Goal: Information Seeking & Learning: Learn about a topic

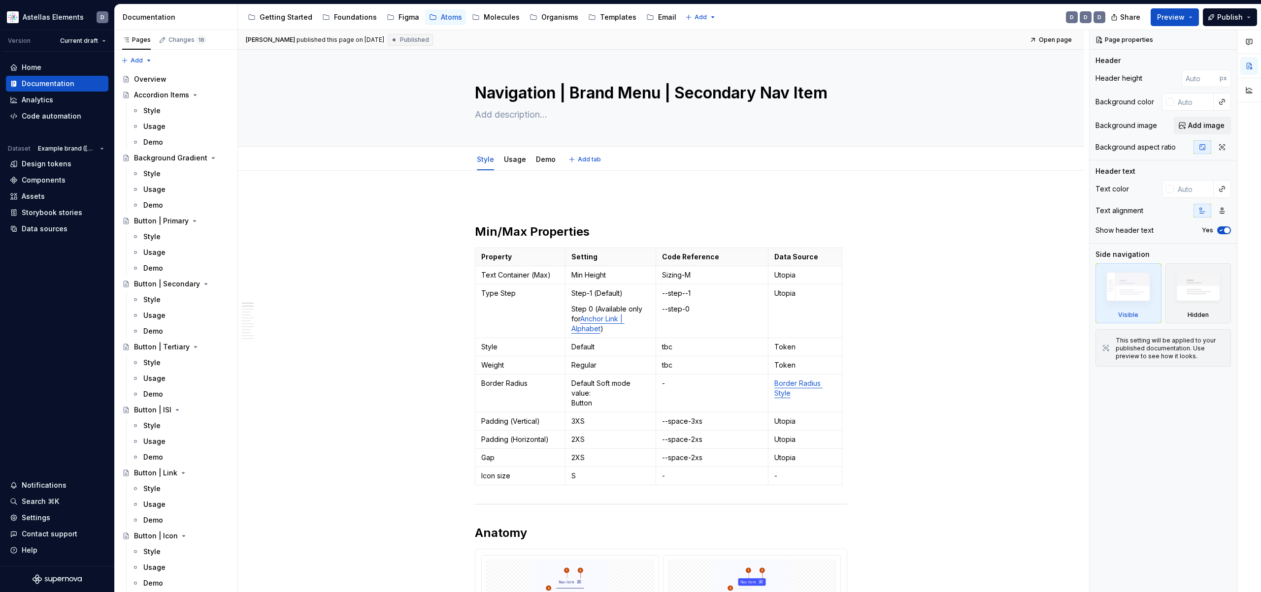
scroll to position [30, 0]
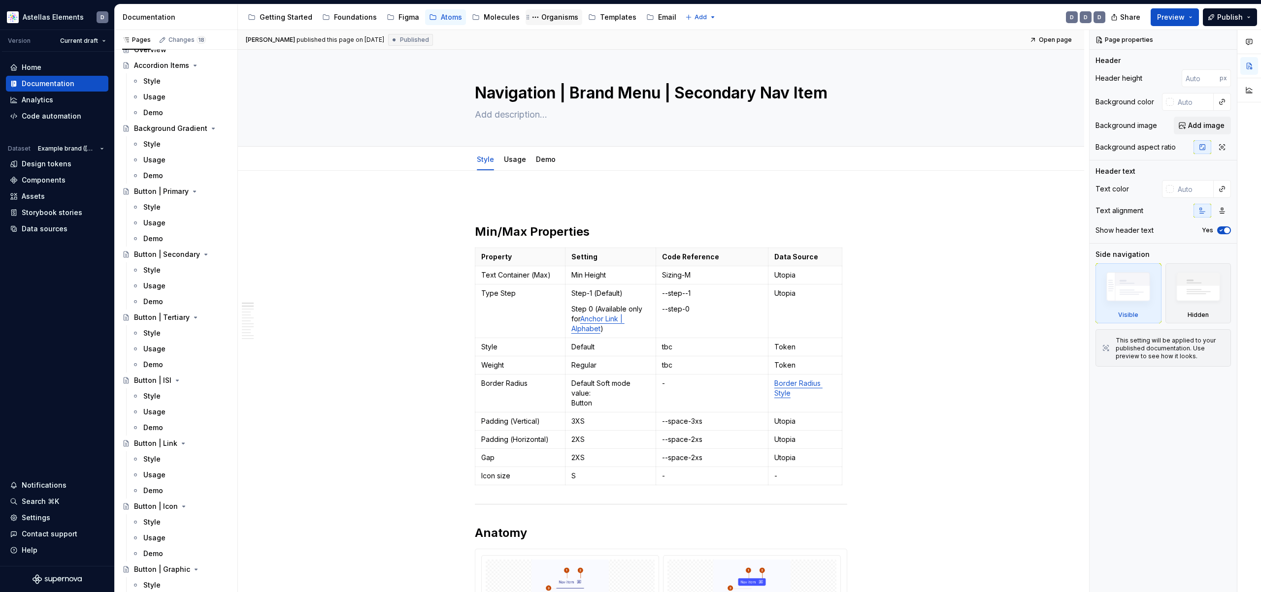
click at [541, 17] on div "Organisms" at bounding box center [559, 17] width 37 height 10
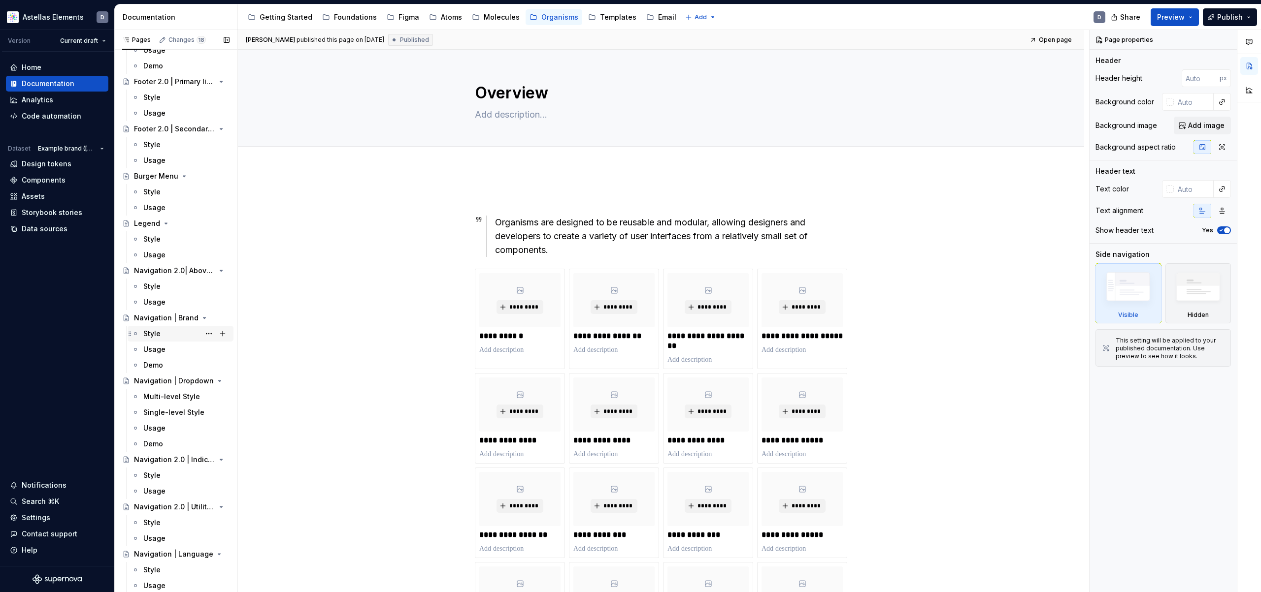
scroll to position [943, 0]
click at [161, 319] on div "Navigation | Brand" at bounding box center [162, 318] width 56 height 10
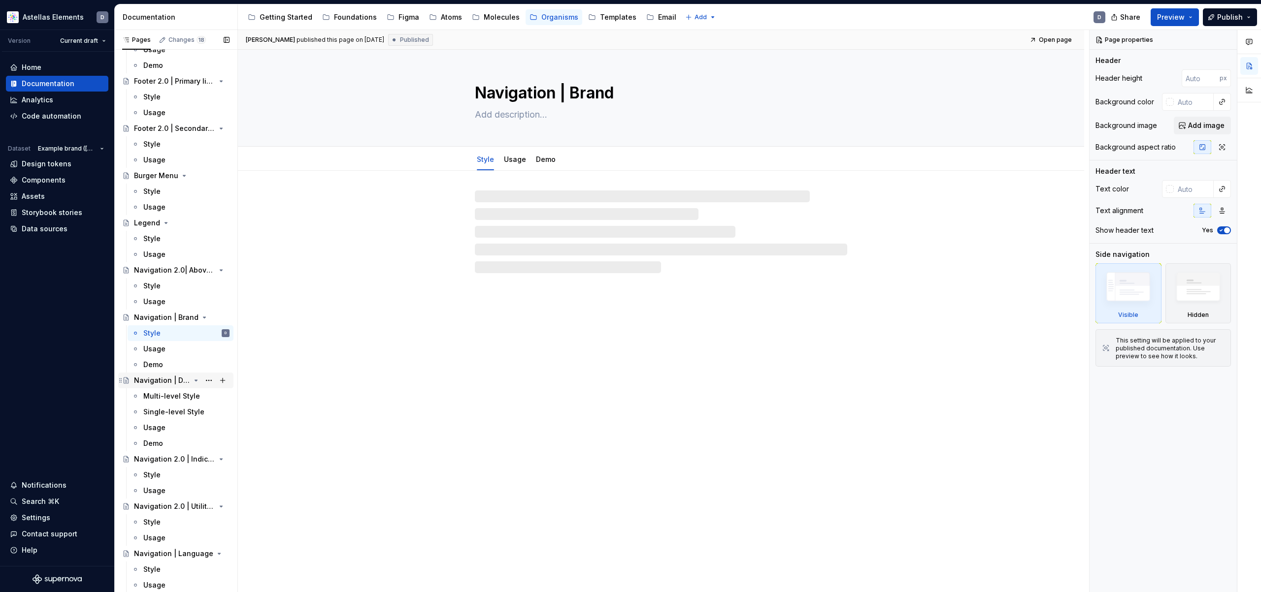
click at [176, 380] on div "Navigation | Dropdown" at bounding box center [162, 381] width 56 height 10
click at [175, 319] on div "Navigation | Brand" at bounding box center [162, 318] width 56 height 10
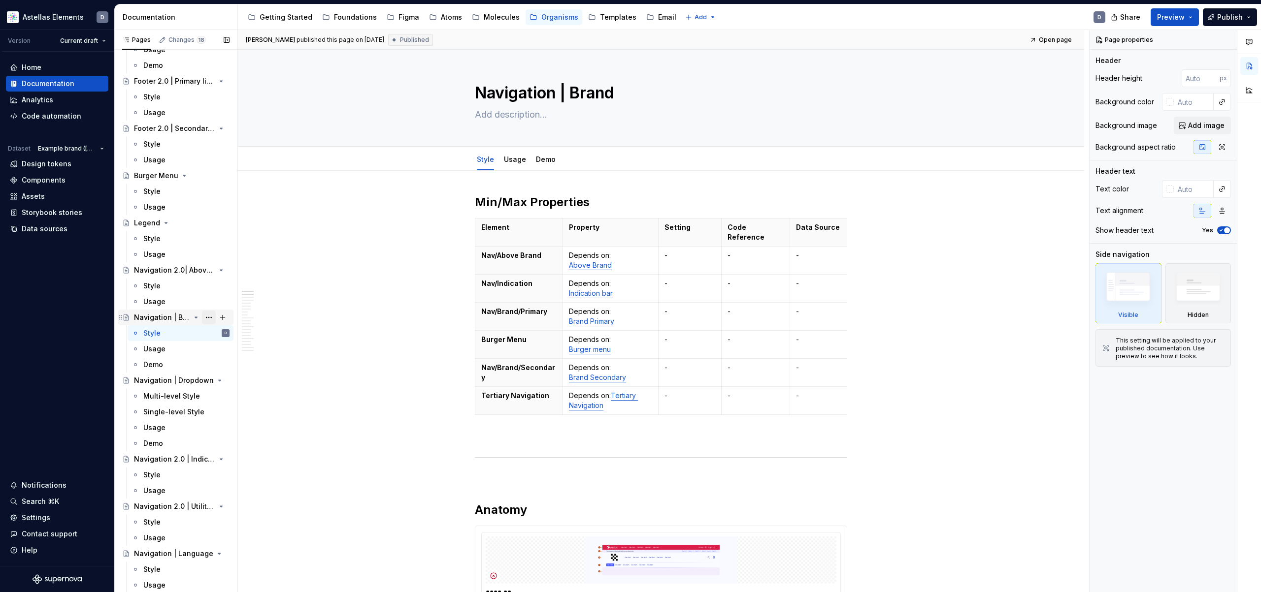
click at [205, 319] on button "Page tree" at bounding box center [209, 318] width 14 height 14
click at [260, 369] on div "Hide page" at bounding box center [268, 371] width 97 height 10
click at [204, 318] on button "Page tree" at bounding box center [209, 318] width 14 height 14
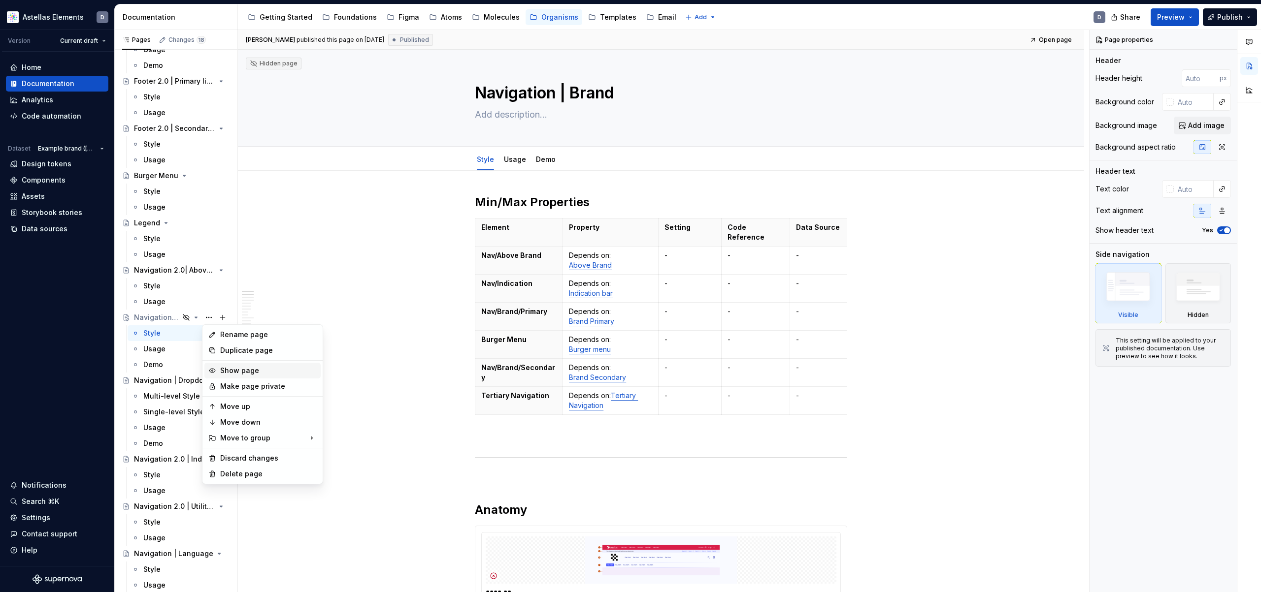
click at [272, 373] on div "Show page" at bounding box center [268, 371] width 97 height 10
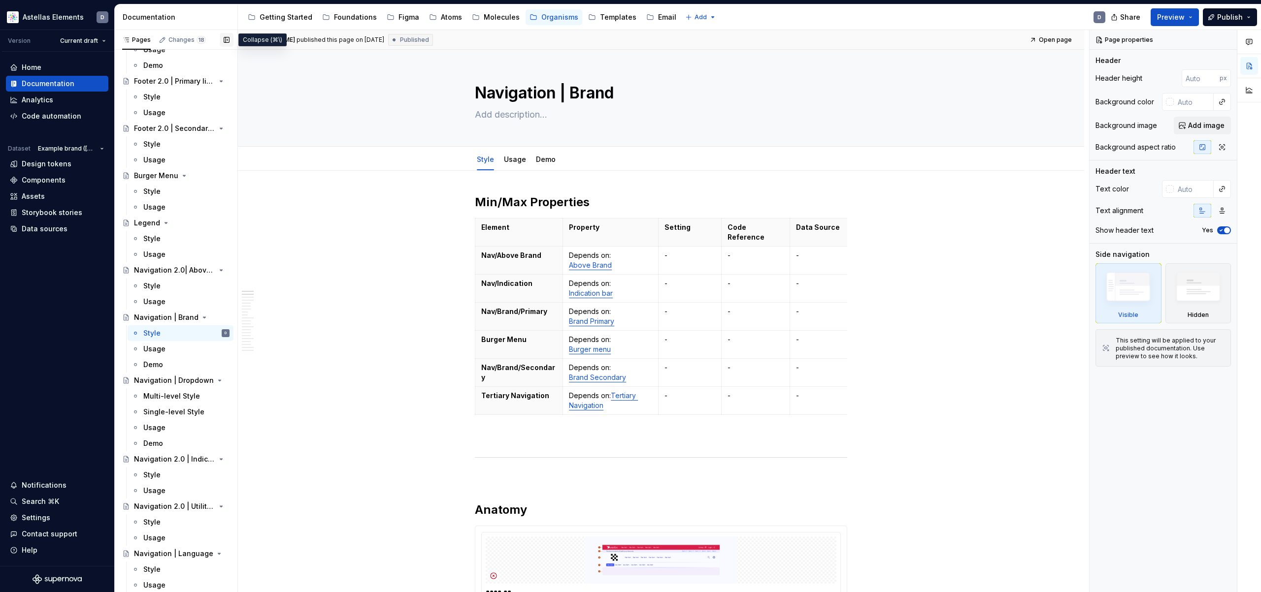
click at [225, 39] on button "button" at bounding box center [227, 40] width 14 height 14
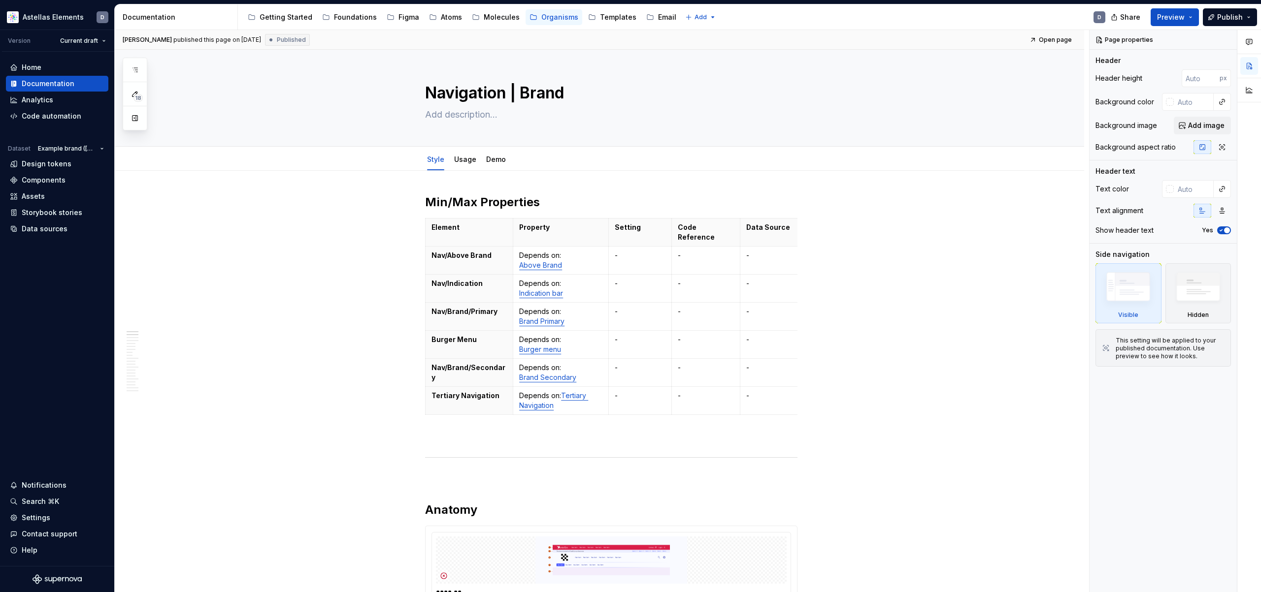
click at [169, 19] on div "Documentation" at bounding box center [178, 17] width 111 height 10
click at [546, 18] on div "Organisms" at bounding box center [559, 17] width 37 height 10
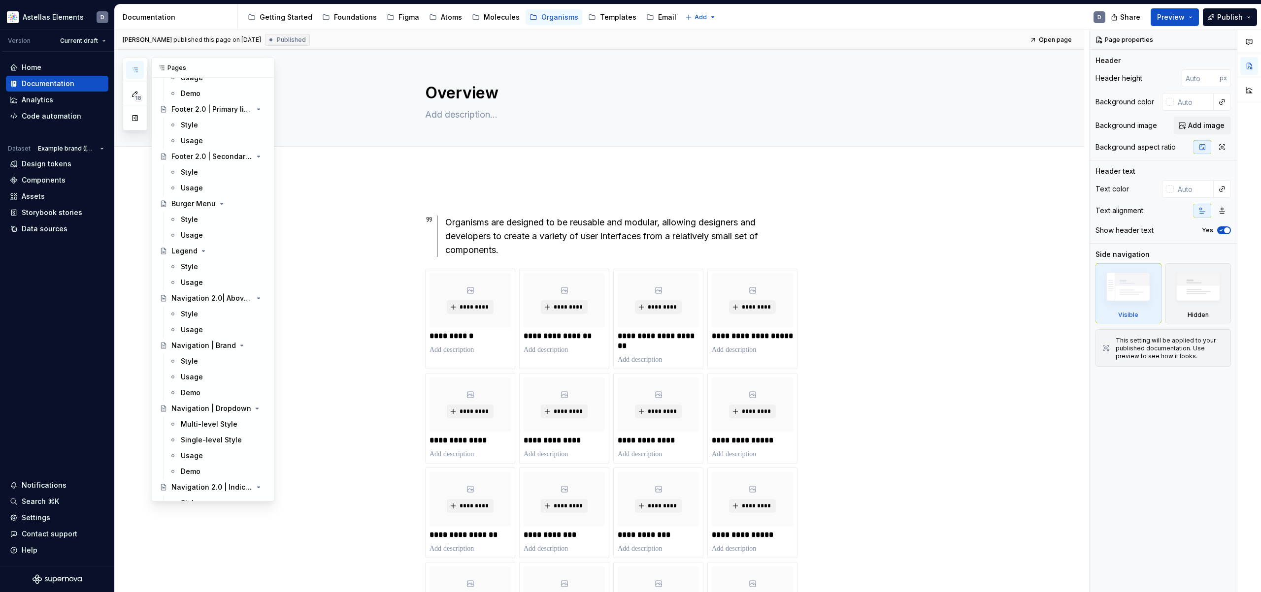
click at [136, 70] on icon "button" at bounding box center [135, 70] width 8 height 8
click at [135, 70] on icon "button" at bounding box center [135, 70] width 8 height 8
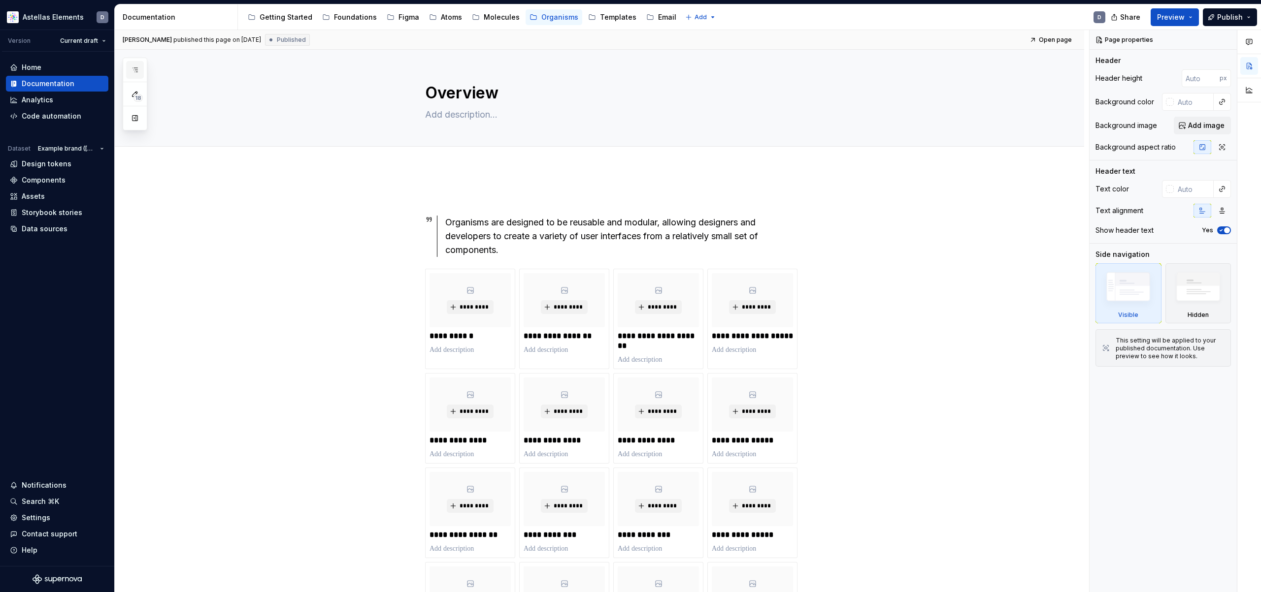
click at [135, 70] on icon "button" at bounding box center [135, 70] width 8 height 8
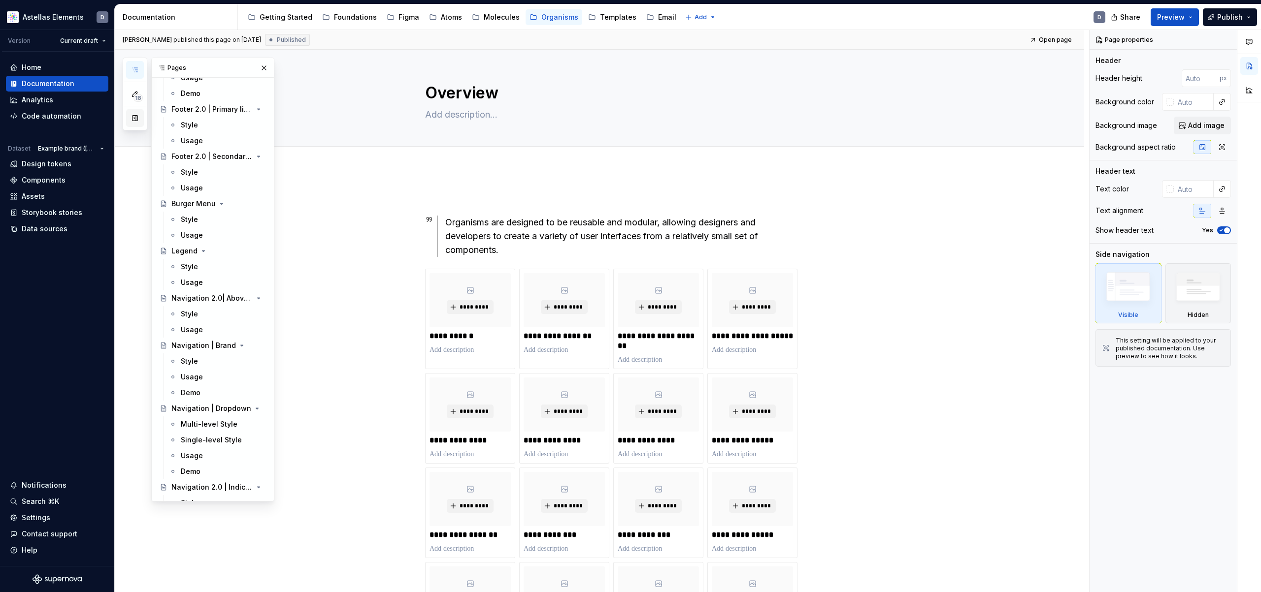
click at [135, 121] on button "button" at bounding box center [135, 118] width 18 height 18
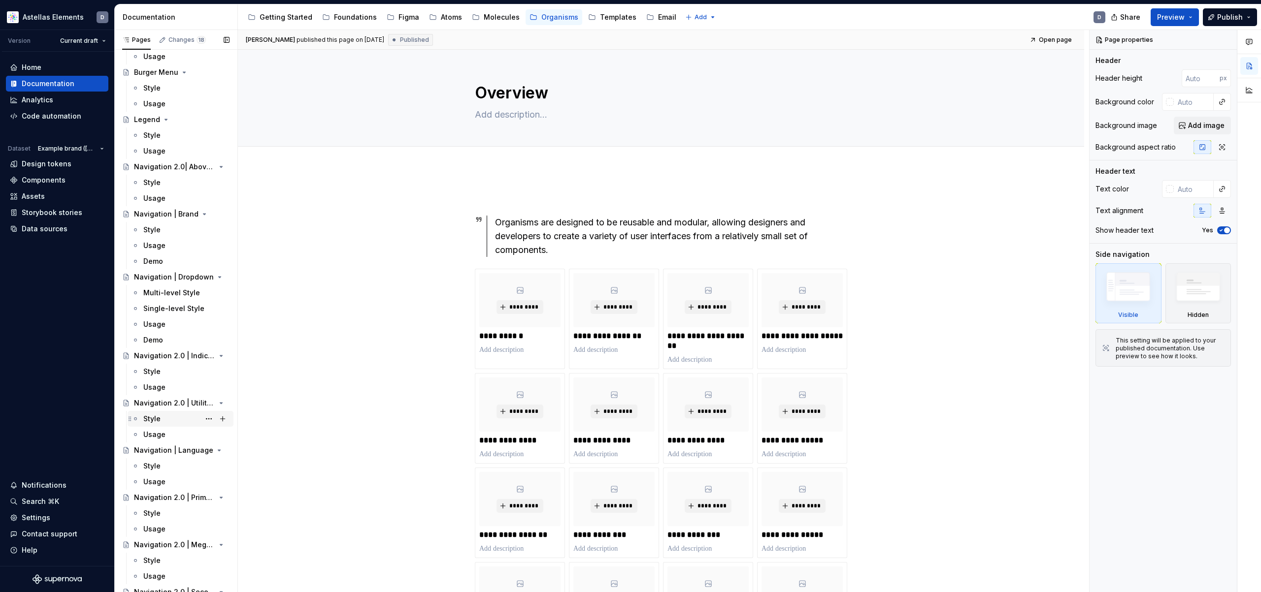
scroll to position [1039, 0]
click at [563, 15] on div "Organisms" at bounding box center [559, 17] width 37 height 10
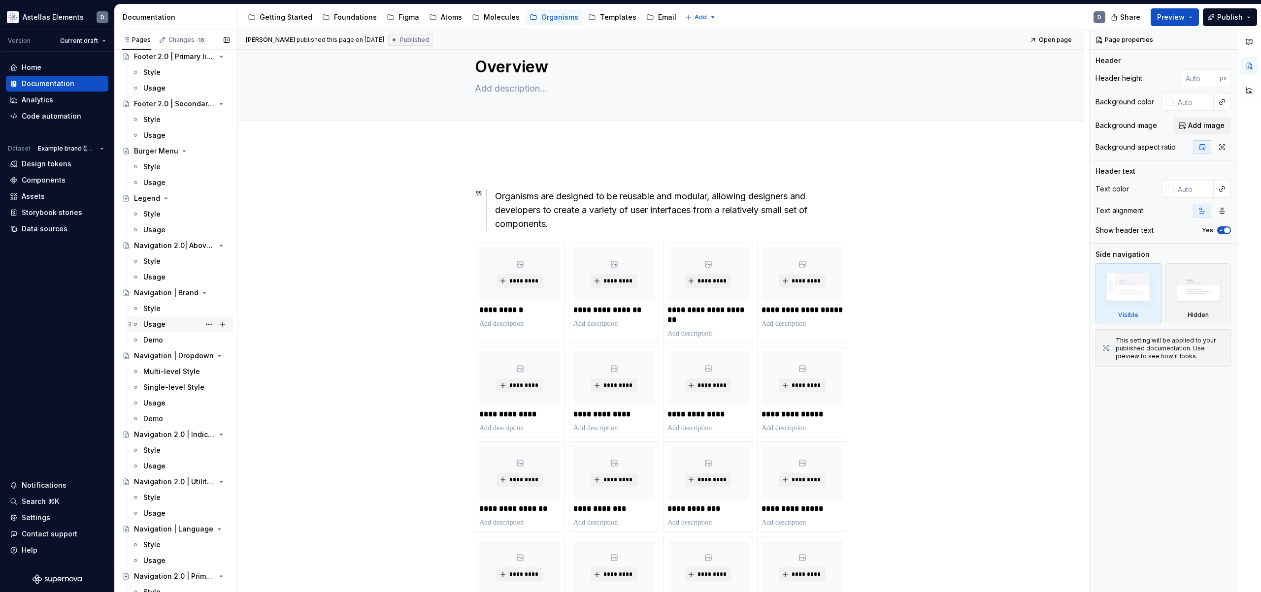
scroll to position [957, 0]
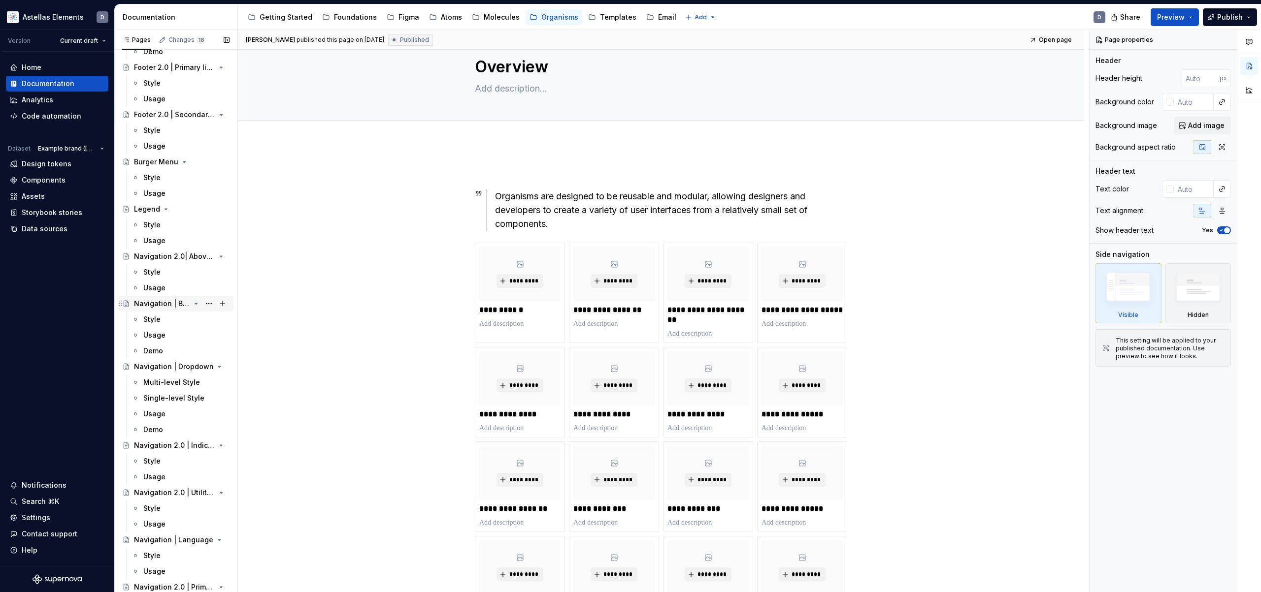
click at [163, 304] on div "Navigation | Brand" at bounding box center [162, 304] width 56 height 10
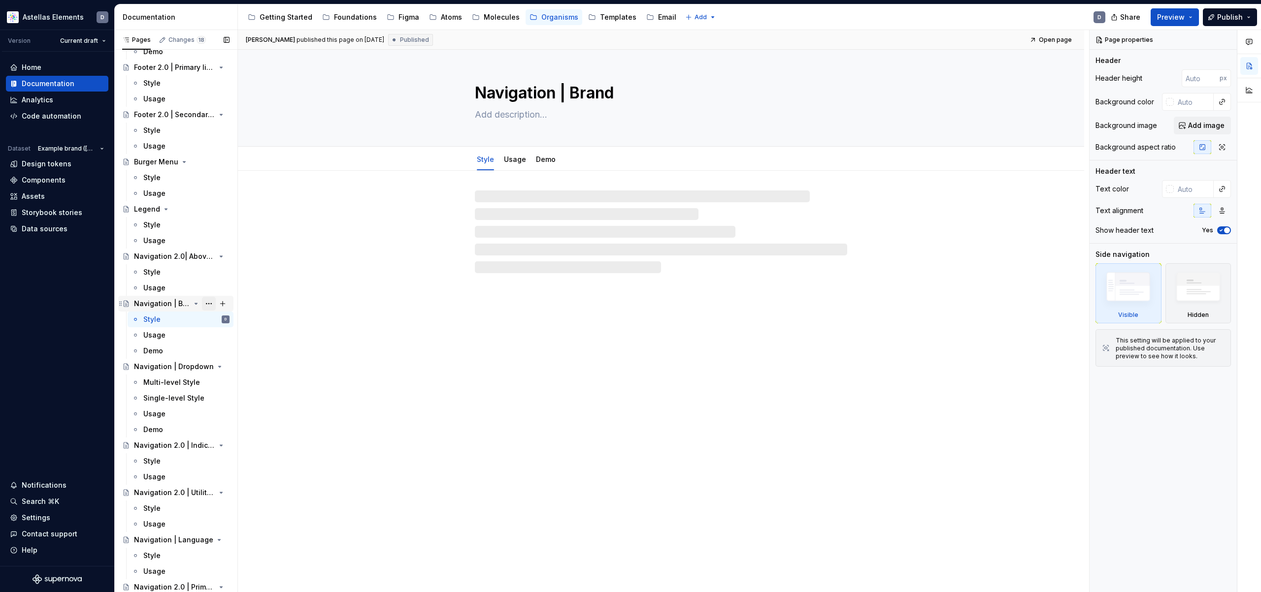
click at [208, 303] on button "Page tree" at bounding box center [209, 304] width 14 height 14
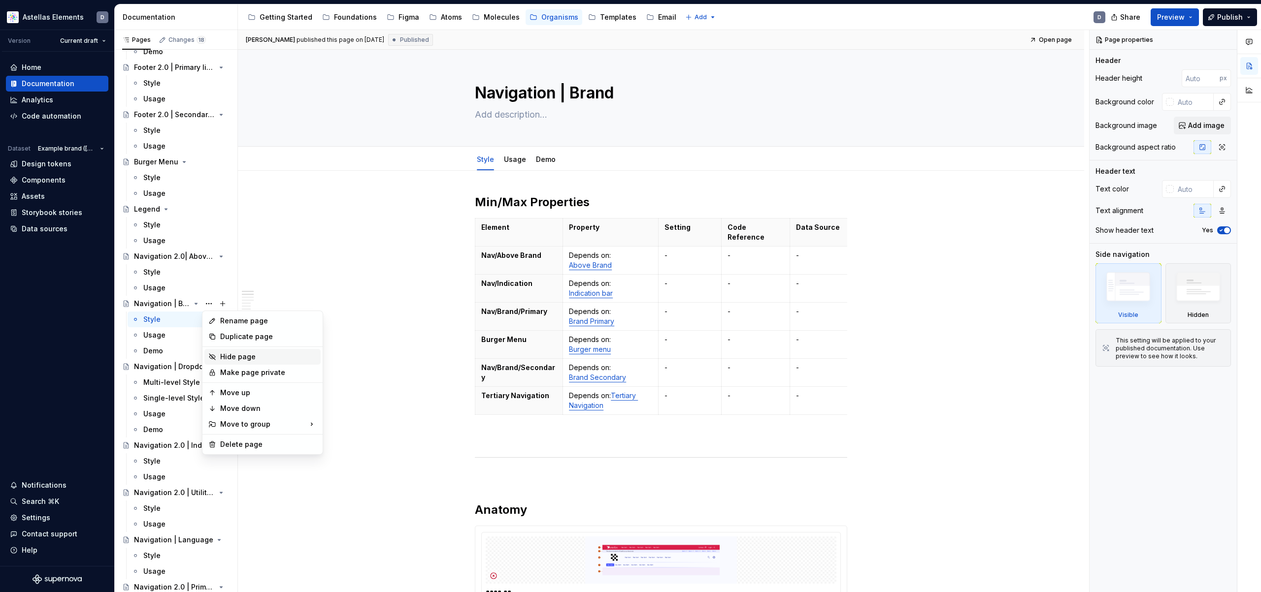
click at [237, 359] on div "Hide page" at bounding box center [268, 357] width 97 height 10
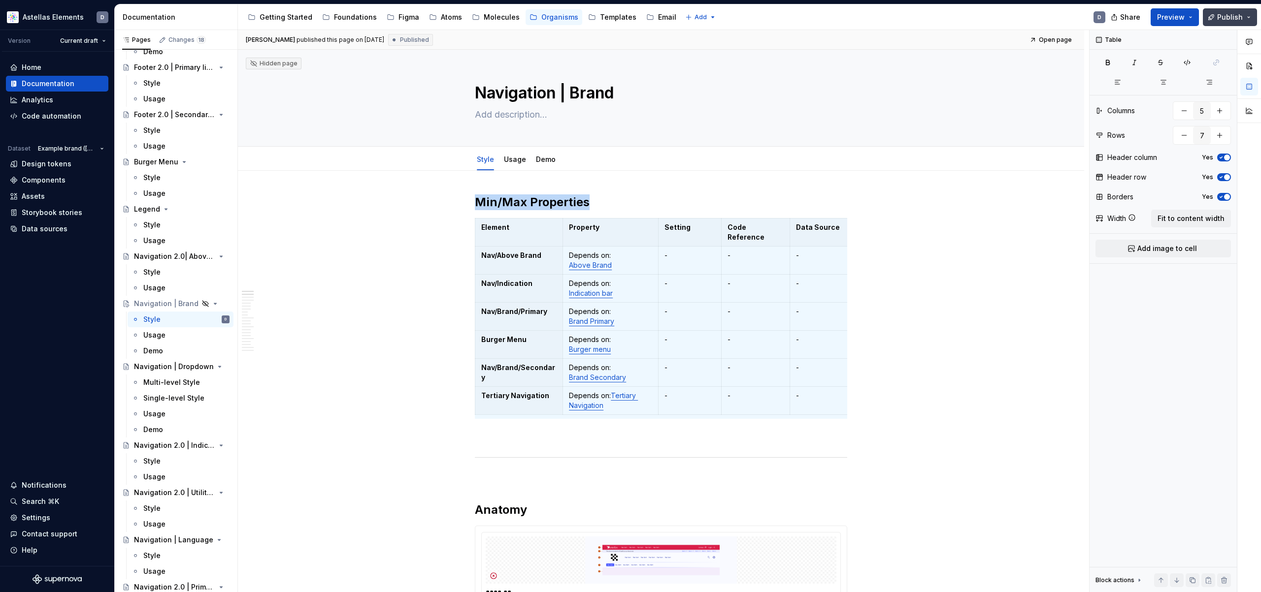
click at [1227, 19] on span "Publish" at bounding box center [1230, 17] width 26 height 10
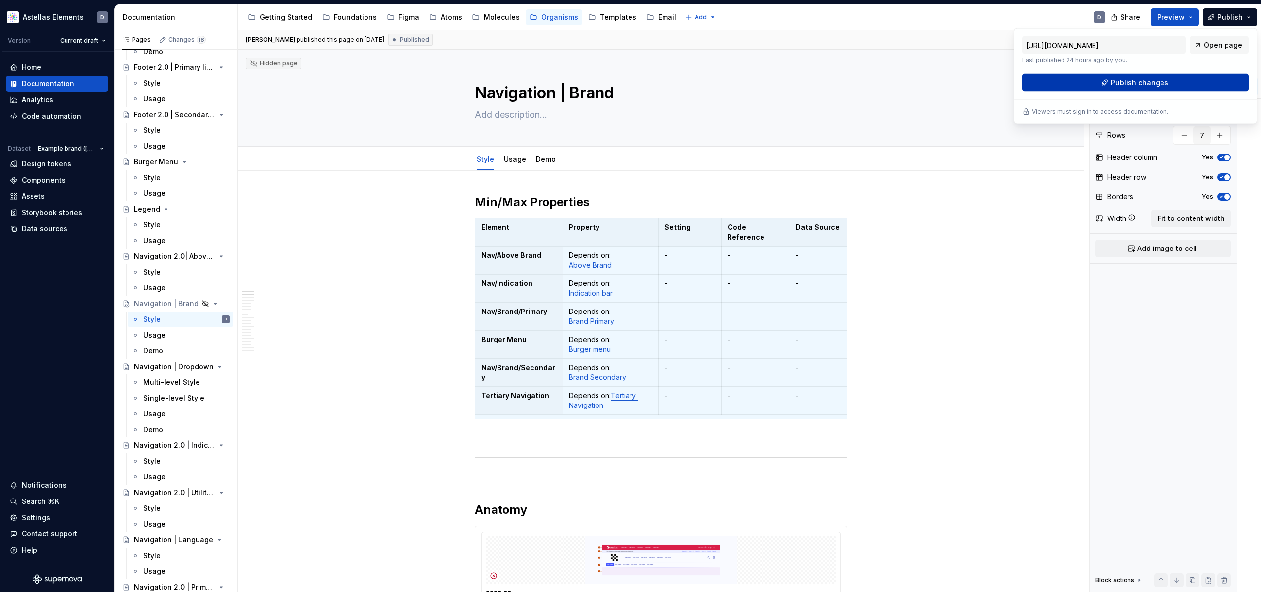
click at [1196, 77] on button "Publish changes" at bounding box center [1135, 83] width 227 height 18
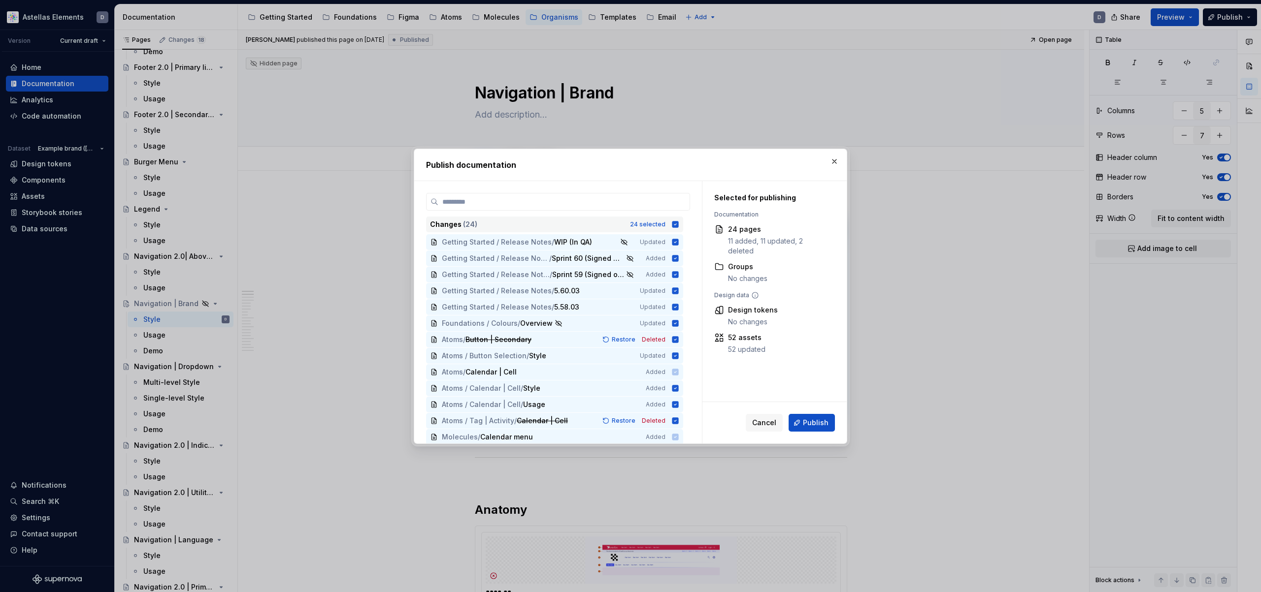
click at [679, 226] on icon at bounding box center [675, 224] width 6 height 6
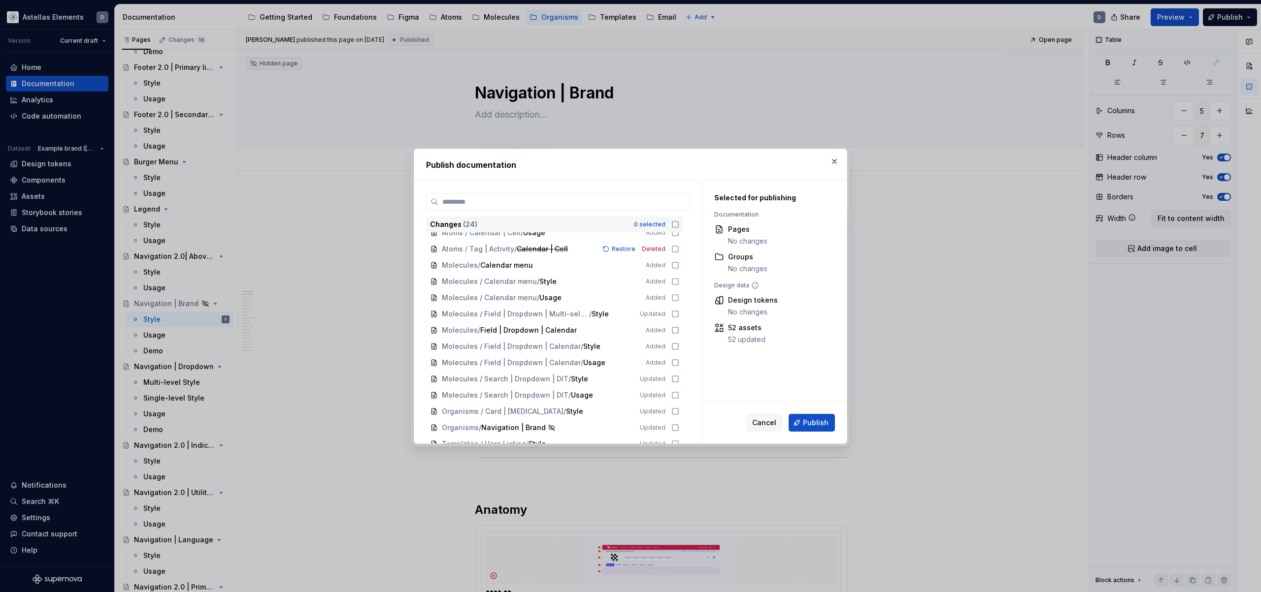
scroll to position [181, 0]
click at [679, 418] on icon at bounding box center [675, 419] width 8 height 8
click at [810, 424] on span "Publish" at bounding box center [816, 423] width 26 height 10
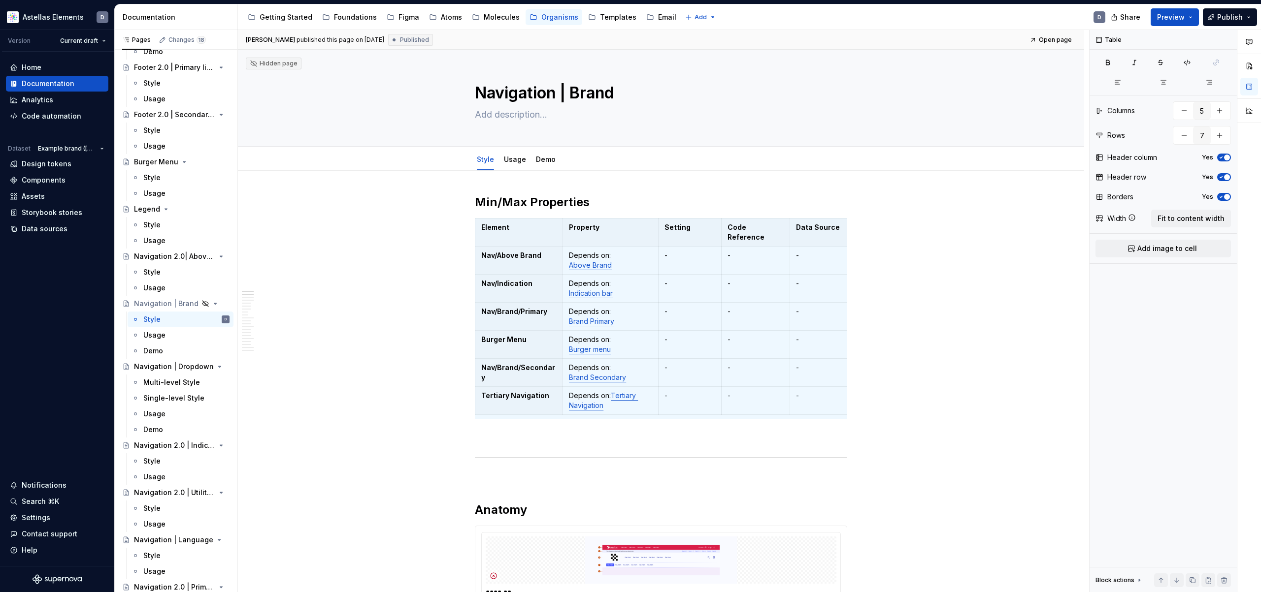
type textarea "*"
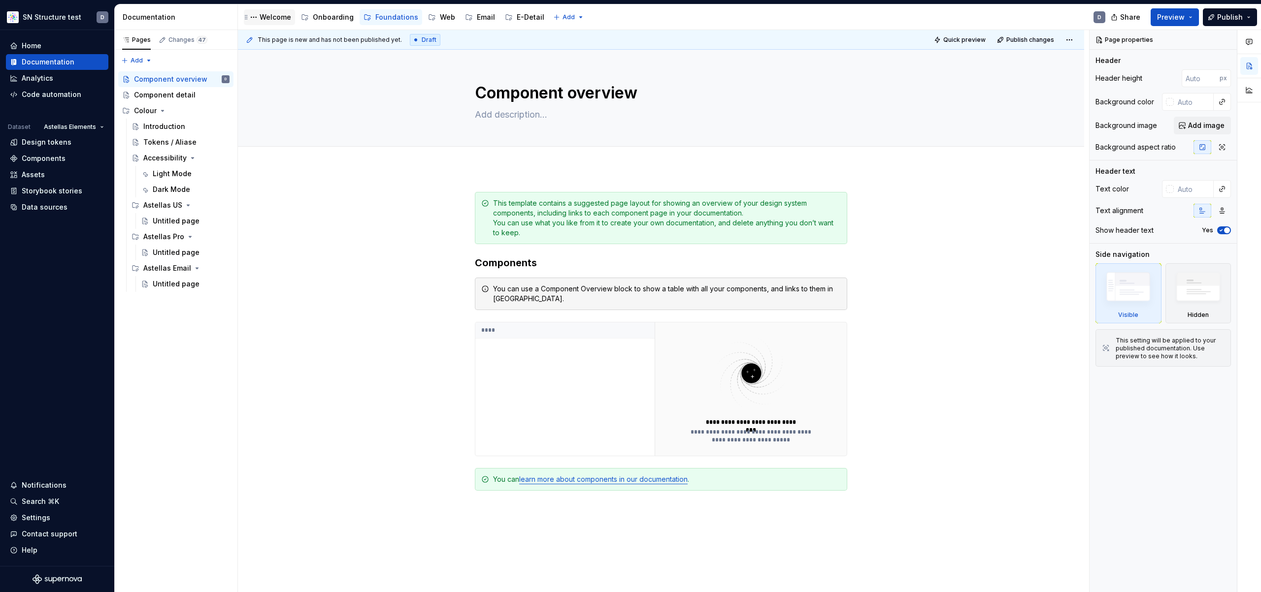
click at [286, 16] on div "Welcome" at bounding box center [275, 17] width 32 height 10
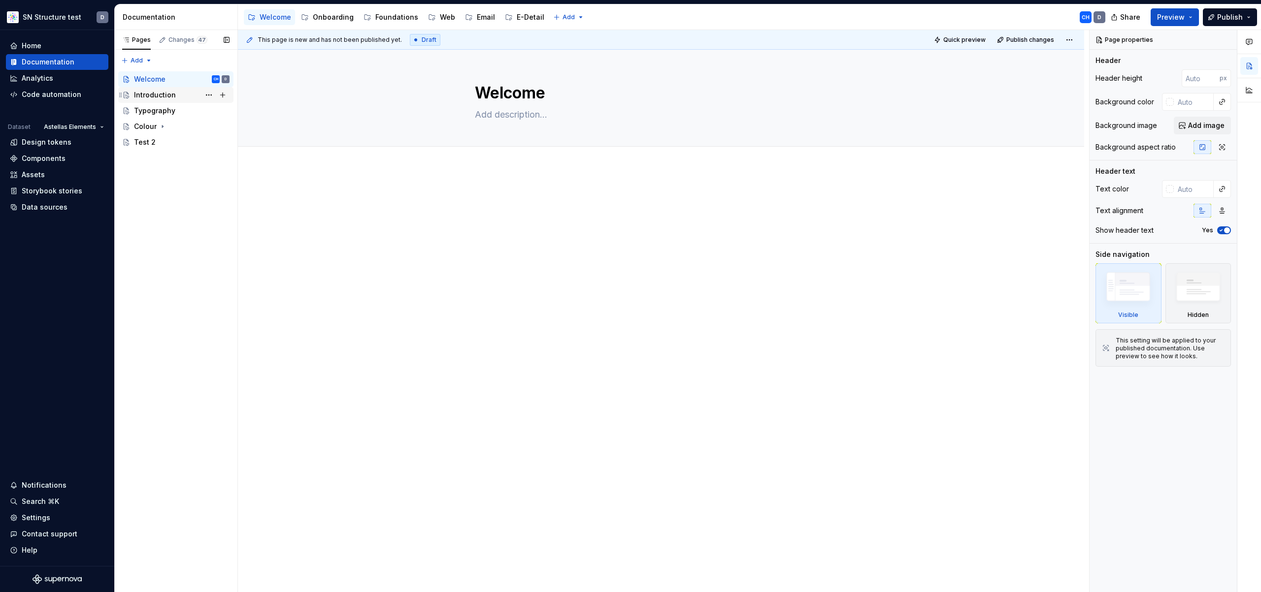
click at [162, 97] on div "Introduction" at bounding box center [155, 95] width 42 height 10
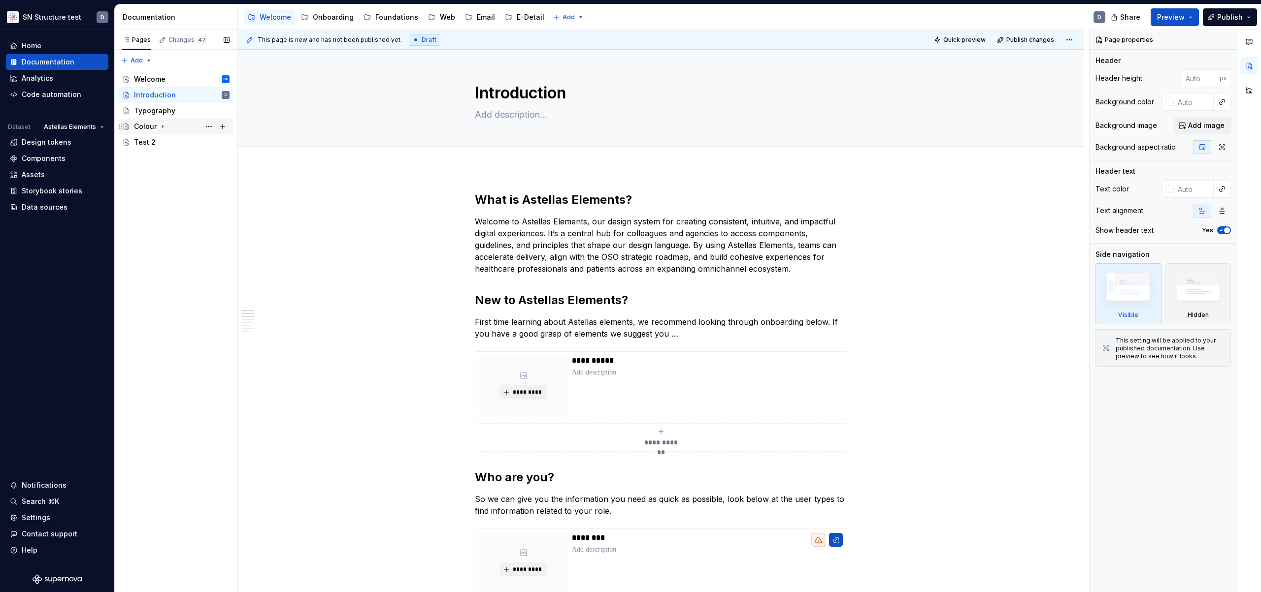
click at [145, 130] on div "Colour" at bounding box center [145, 127] width 23 height 10
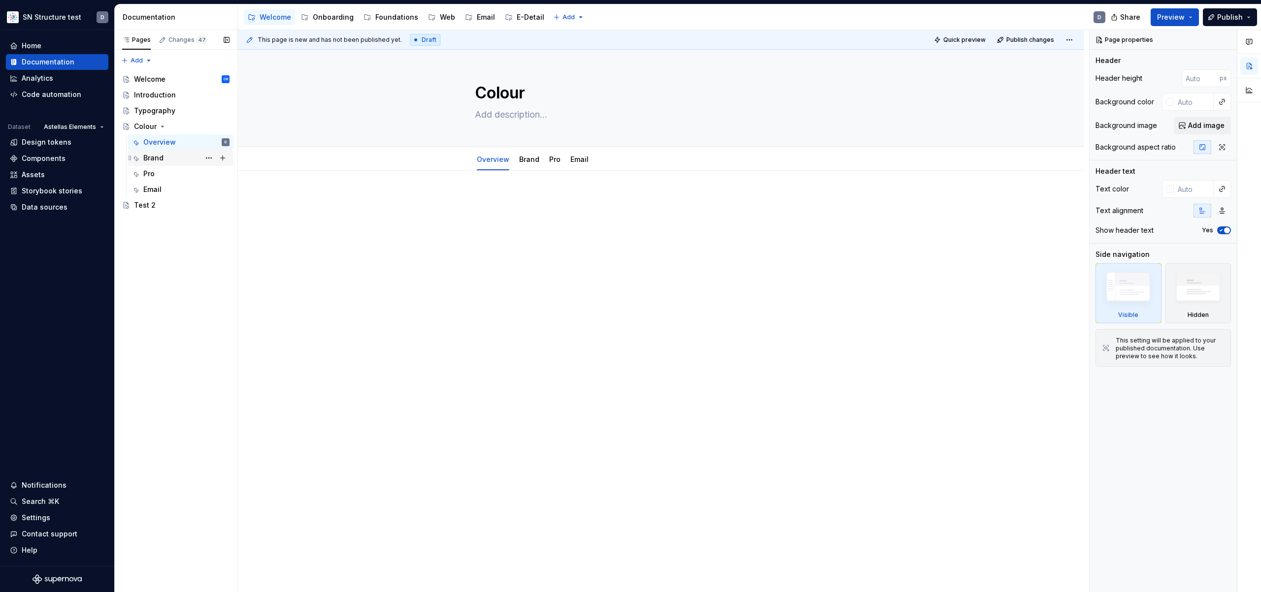
click at [170, 157] on div "Brand" at bounding box center [186, 158] width 86 height 14
click at [169, 173] on div "Pro" at bounding box center [186, 174] width 86 height 14
click at [166, 186] on div "Email" at bounding box center [186, 190] width 86 height 14
click at [170, 156] on div "Brand" at bounding box center [186, 158] width 86 height 14
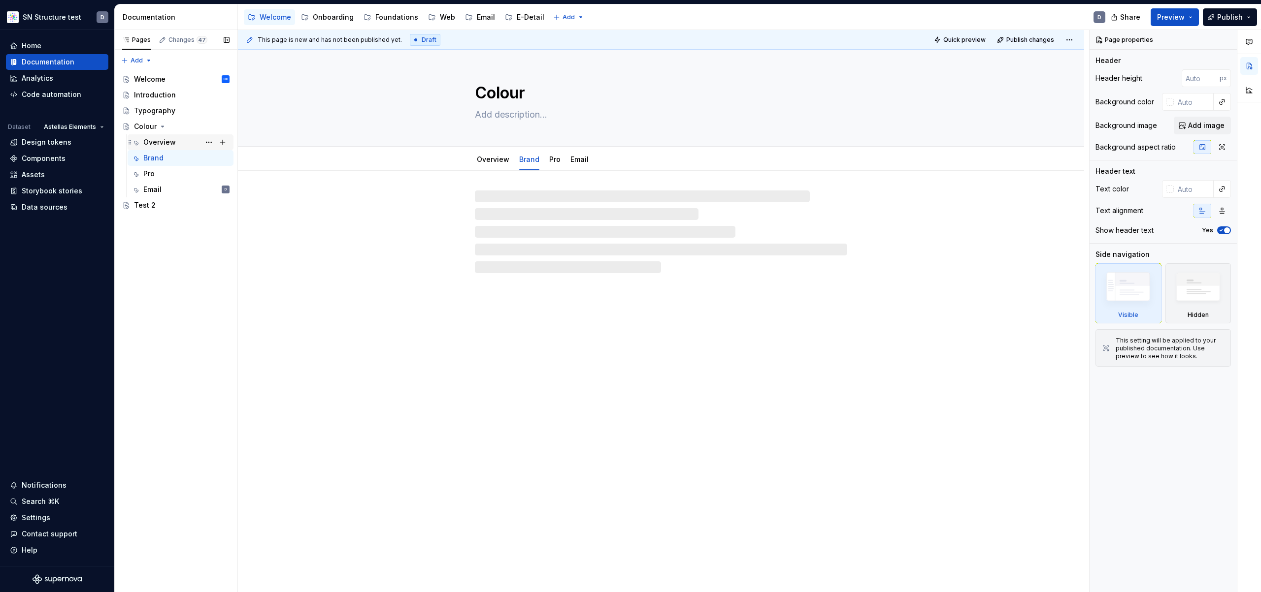
click at [173, 141] on div "Overview" at bounding box center [159, 142] width 32 height 10
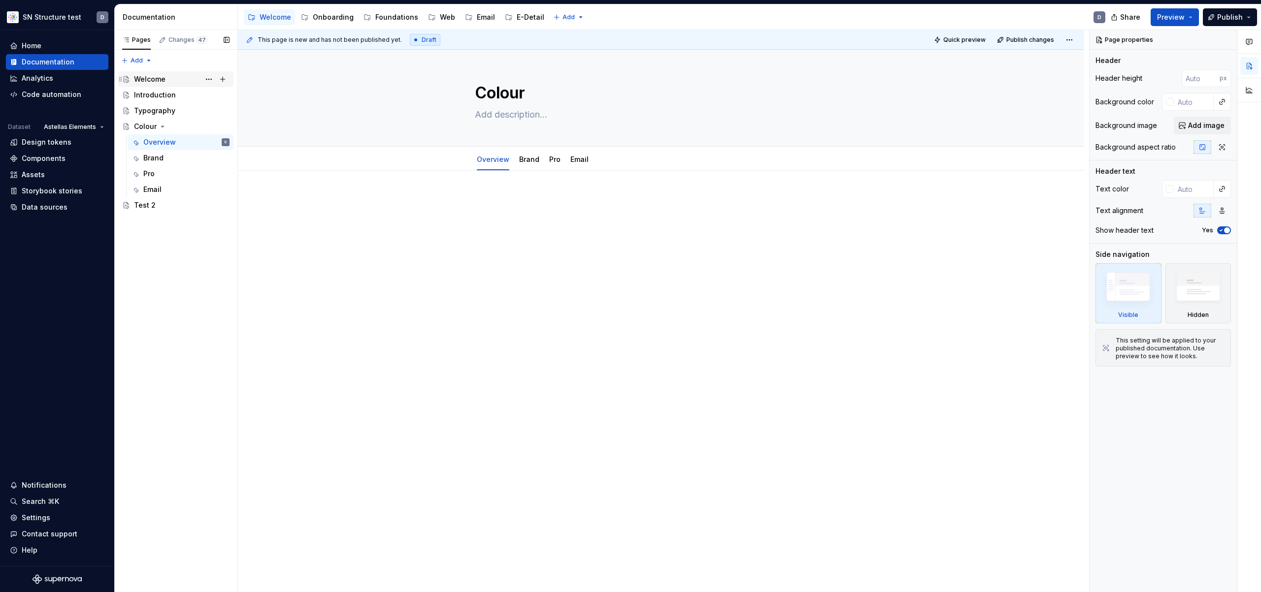
click at [174, 81] on div "Welcome CH" at bounding box center [182, 79] width 96 height 14
click at [168, 95] on div "Introduction" at bounding box center [155, 95] width 42 height 10
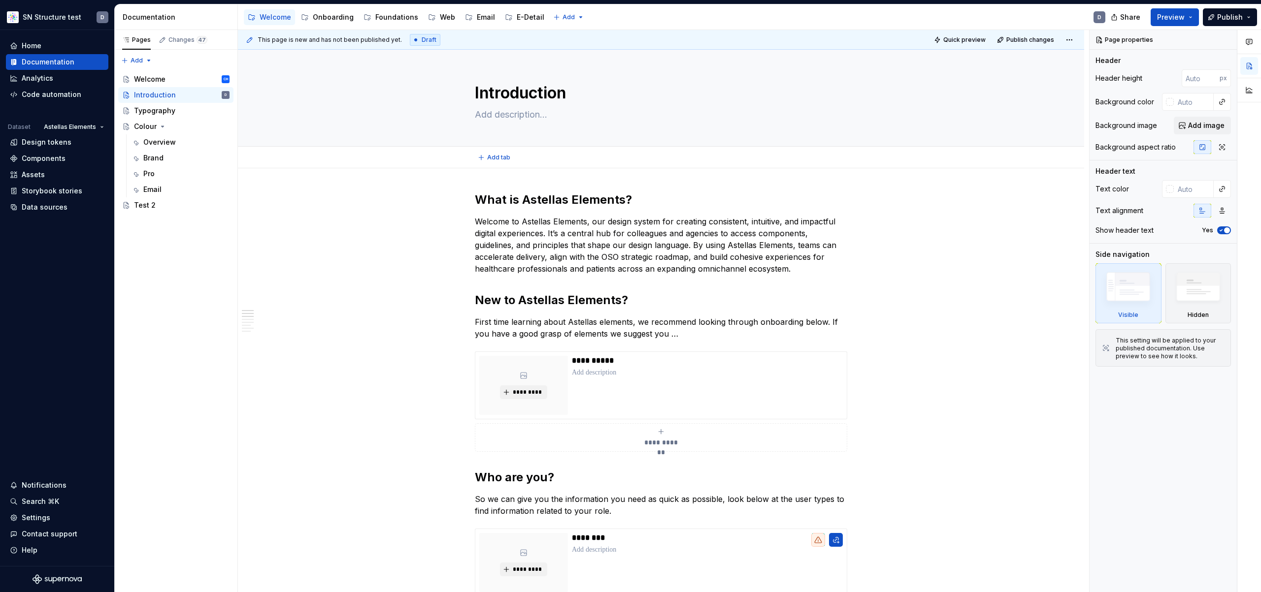
type textarea "*"
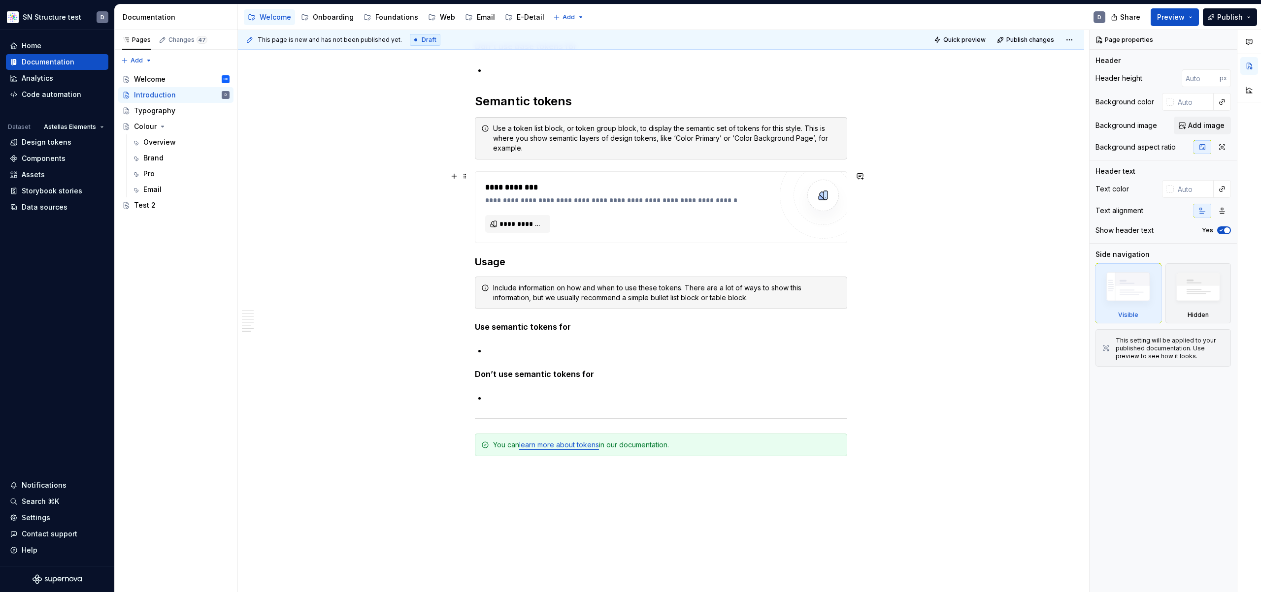
scroll to position [1387, 0]
